Goal: Task Accomplishment & Management: Use online tool/utility

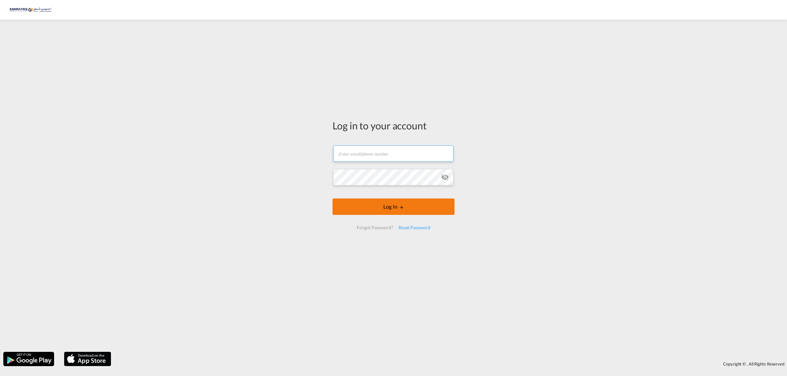
type input "[EMAIL_ADDRESS][DOMAIN_NAME]"
click at [397, 210] on button "Log In" at bounding box center [393, 207] width 122 height 16
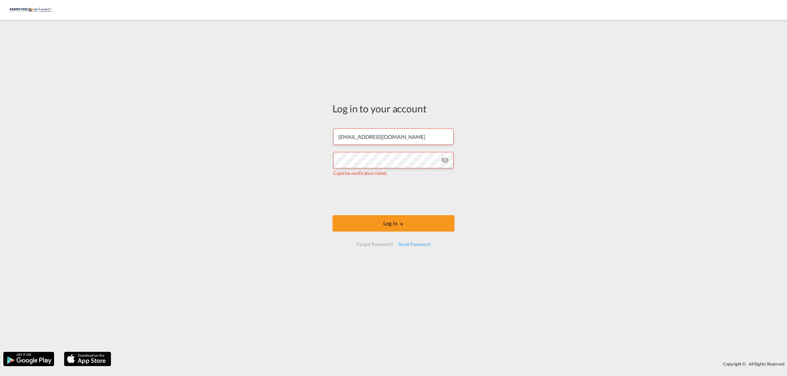
click at [448, 160] on md-icon "icon-eye-off" at bounding box center [445, 160] width 8 height 8
click at [388, 220] on button "Log In" at bounding box center [393, 223] width 122 height 16
click at [373, 220] on button "Log In" at bounding box center [393, 223] width 122 height 16
click at [391, 227] on button "Log In" at bounding box center [393, 223] width 122 height 16
